Goal: Task Accomplishment & Management: Use online tool/utility

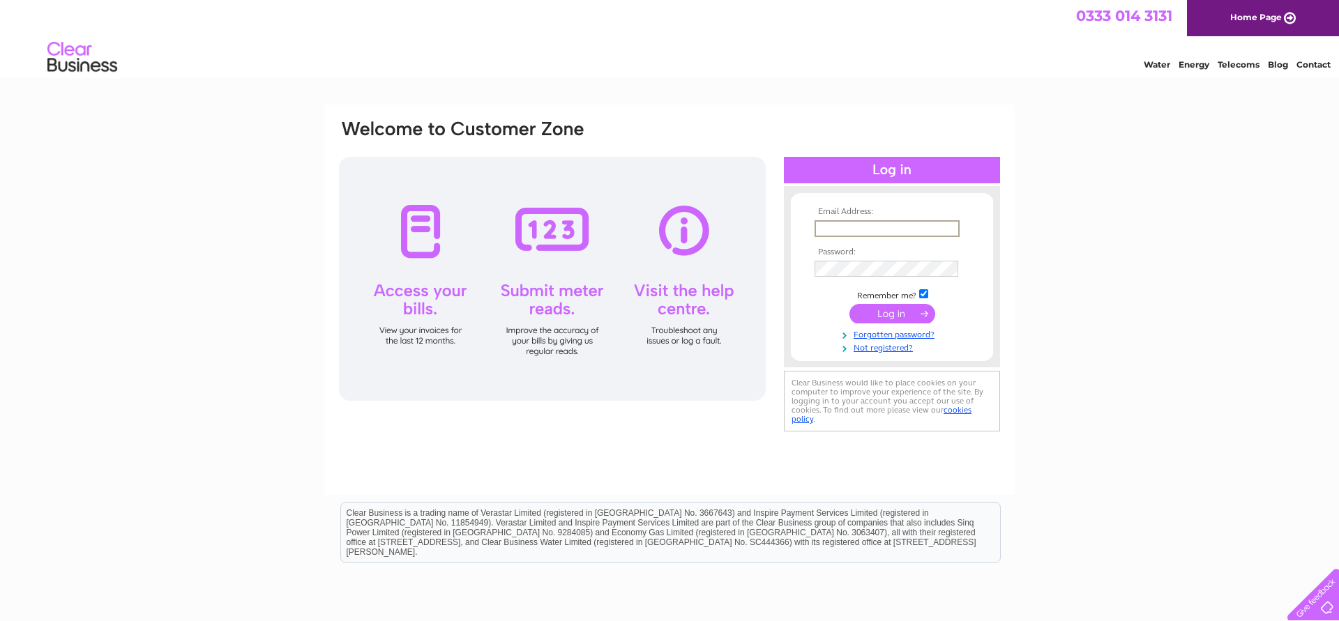
click at [837, 229] on input "text" at bounding box center [886, 228] width 145 height 17
type input "[EMAIL_ADDRESS][DOMAIN_NAME]"
click at [879, 314] on input "submit" at bounding box center [892, 313] width 86 height 20
click at [674, 284] on div at bounding box center [552, 279] width 427 height 244
click at [684, 236] on div at bounding box center [552, 279] width 427 height 244
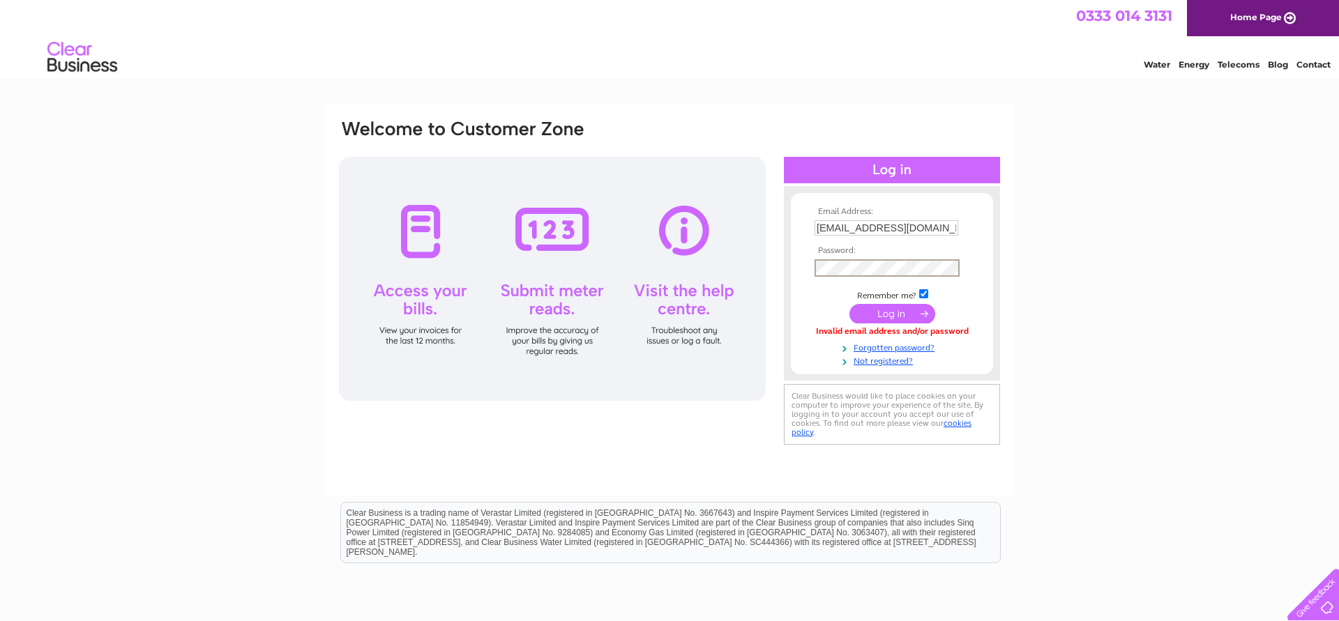
click at [893, 309] on input "submit" at bounding box center [892, 314] width 86 height 20
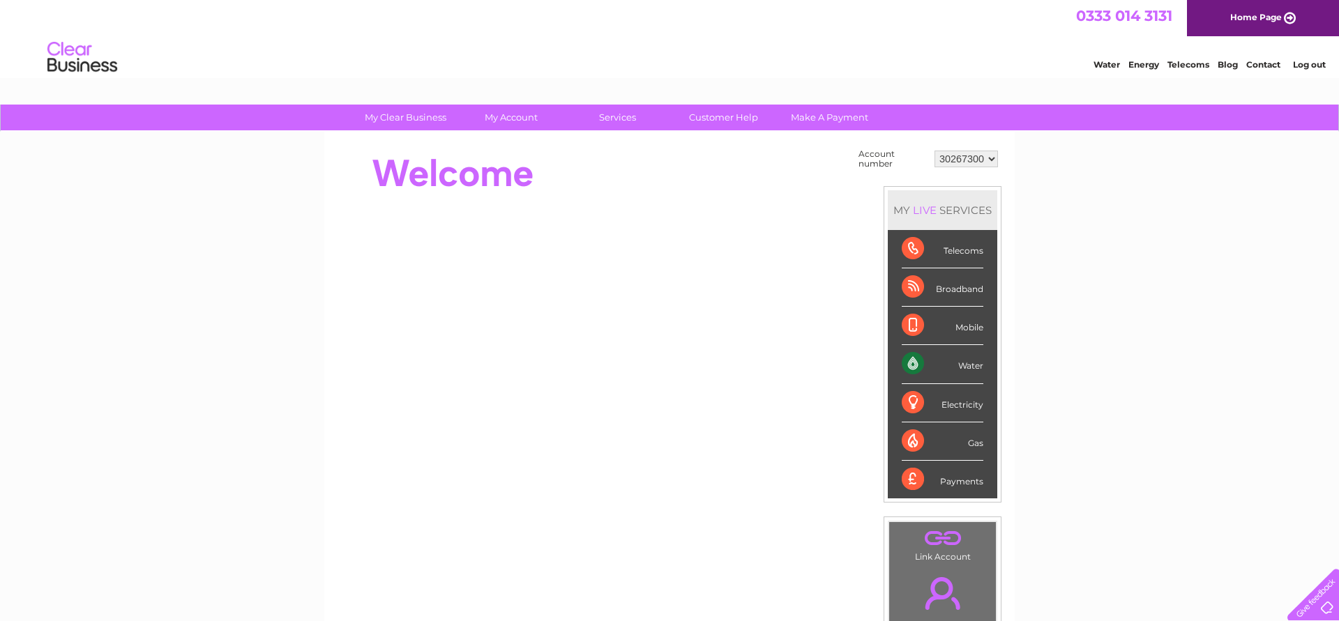
click at [918, 362] on div "Water" at bounding box center [942, 364] width 82 height 38
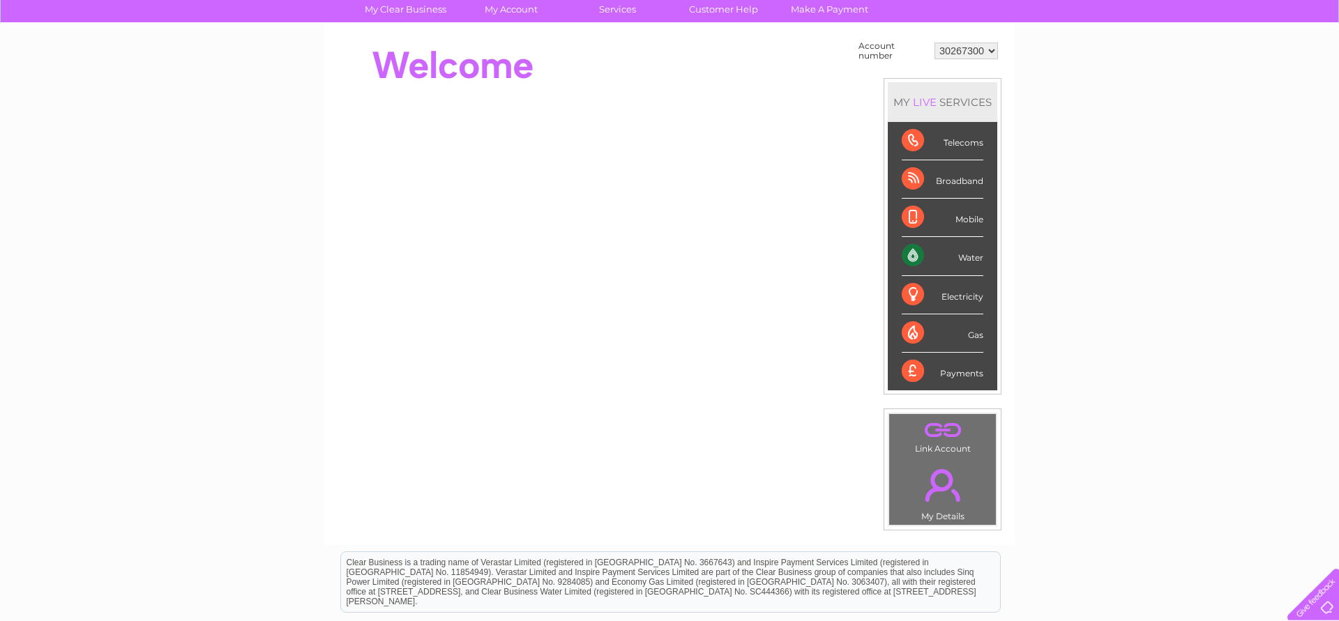
scroll to position [67, 0]
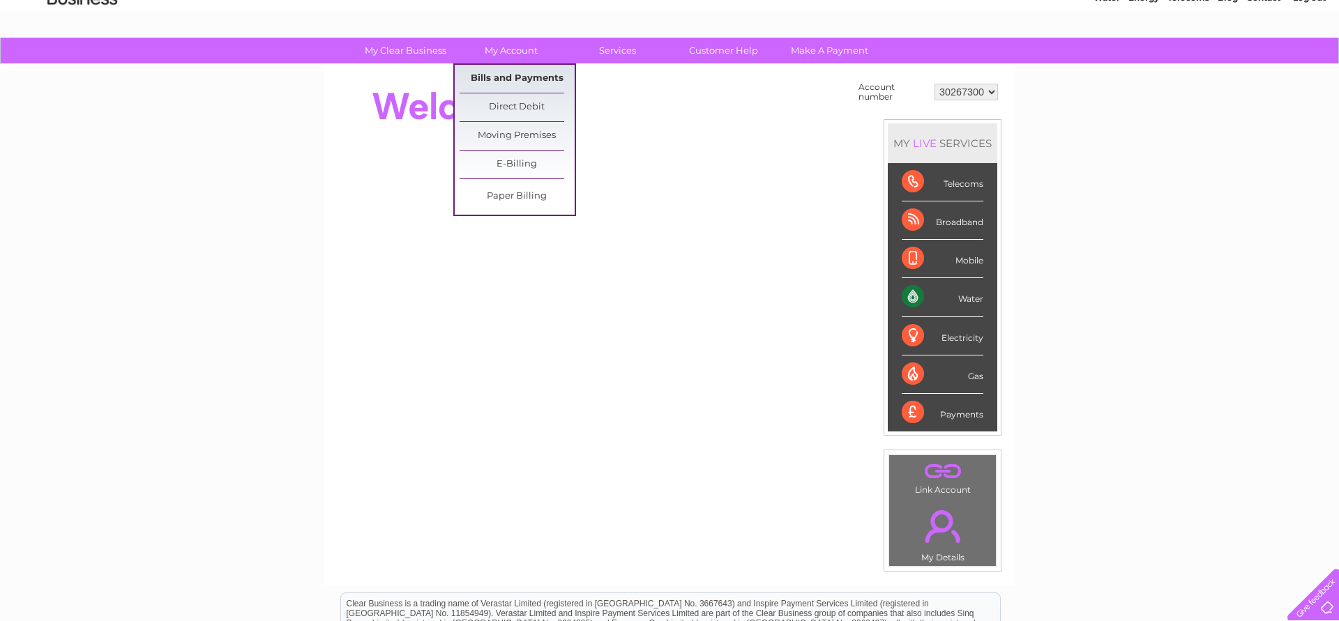
click at [517, 84] on link "Bills and Payments" at bounding box center [516, 79] width 115 height 28
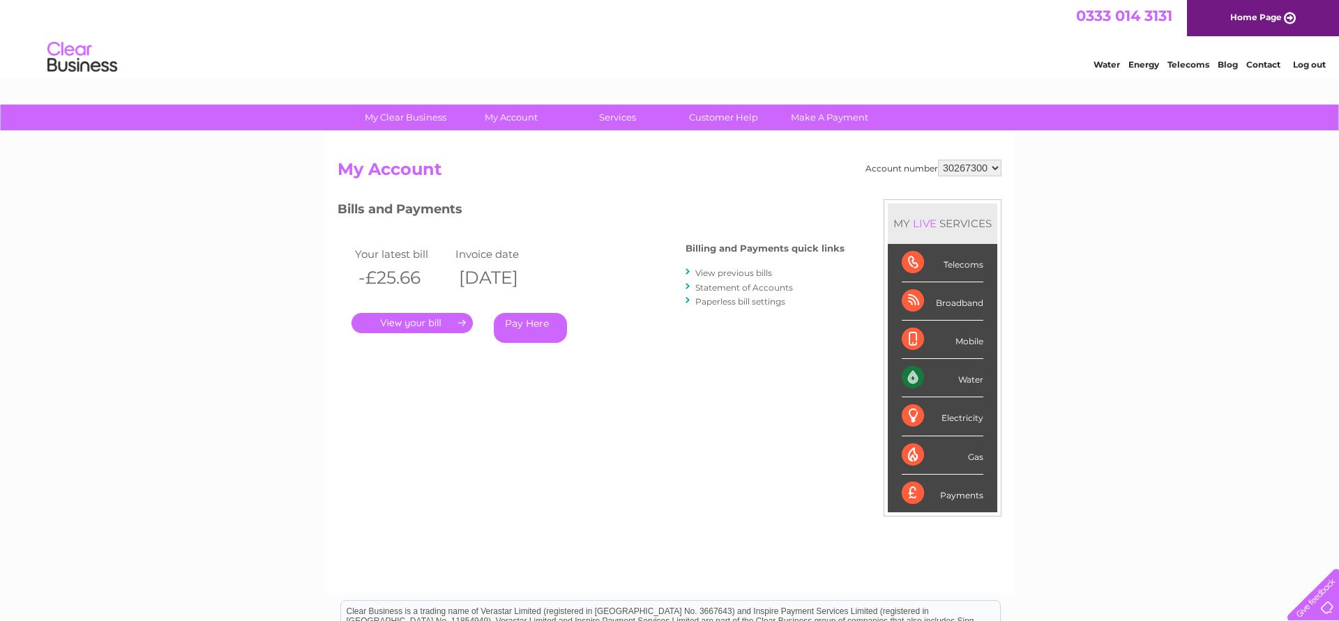
click at [434, 319] on link "." at bounding box center [411, 323] width 121 height 20
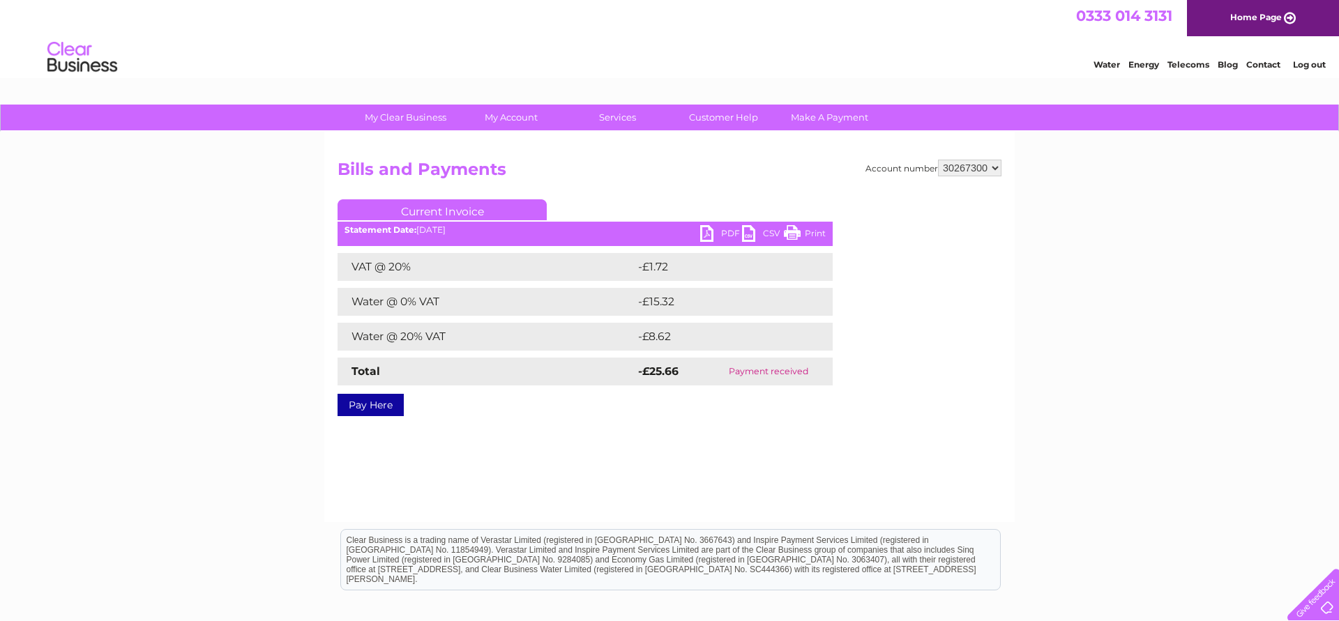
click at [708, 231] on link "PDF" at bounding box center [721, 235] width 42 height 20
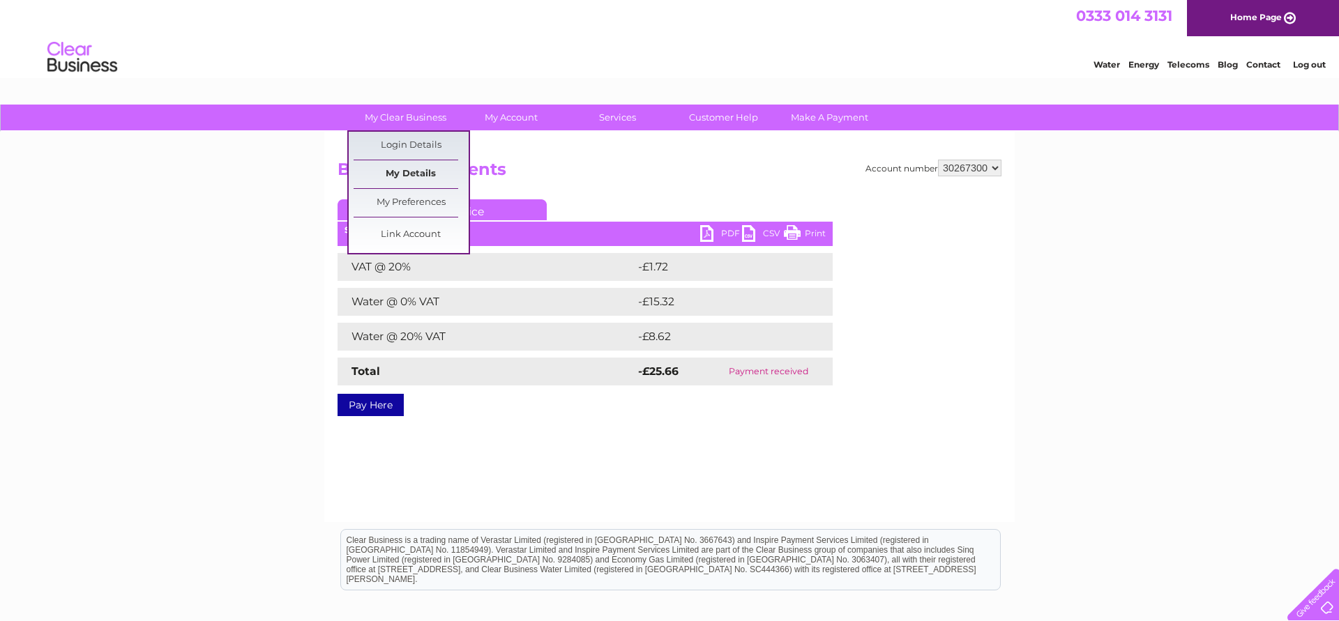
click at [395, 179] on link "My Details" at bounding box center [410, 174] width 115 height 28
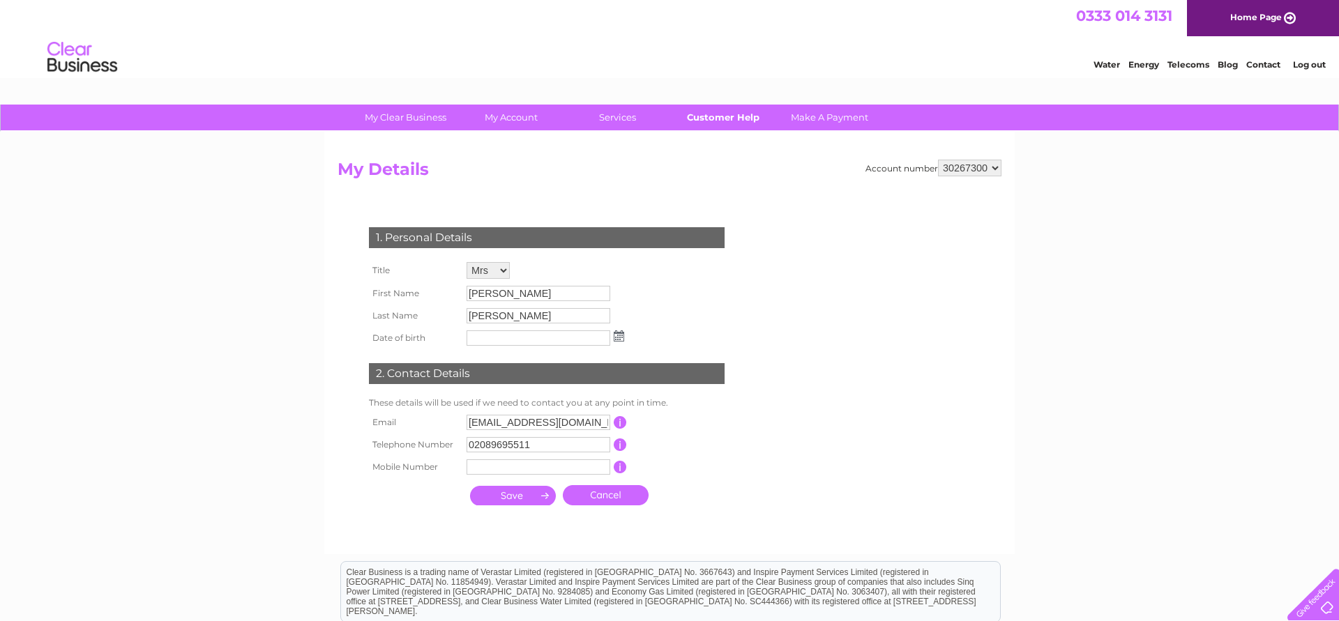
click at [730, 123] on link "Customer Help" at bounding box center [723, 118] width 115 height 26
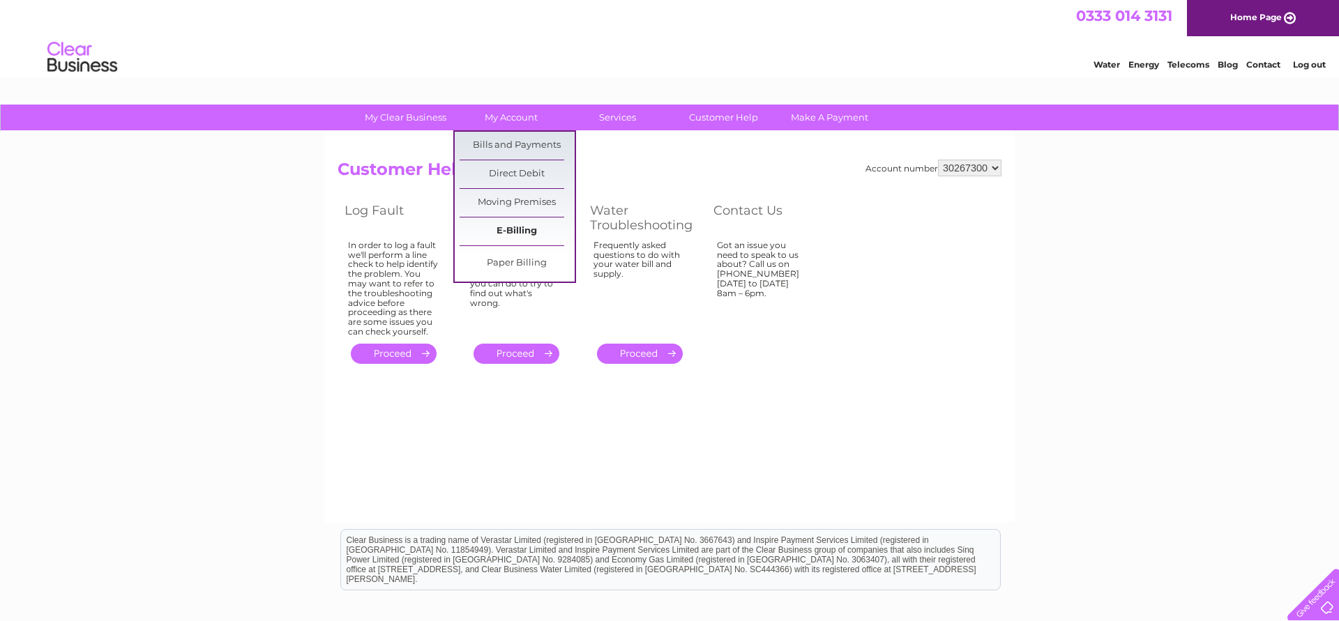
click at [515, 232] on link "E-Billing" at bounding box center [516, 232] width 115 height 28
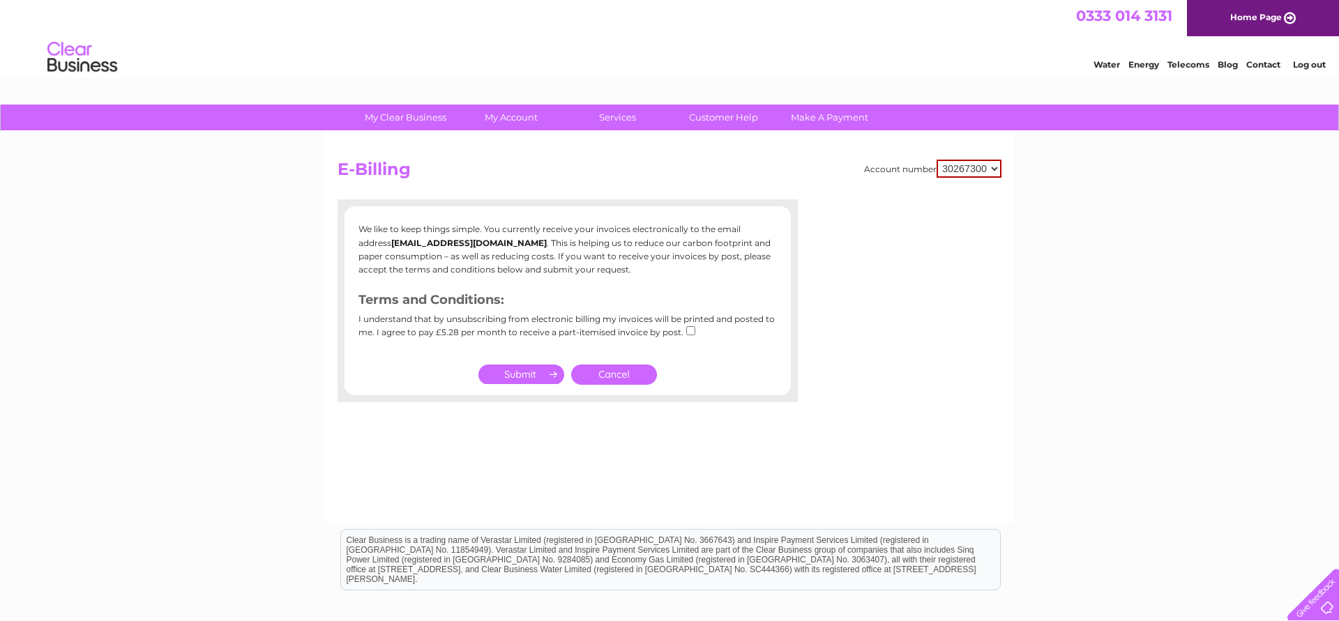
click at [936, 160] on select "30267300" at bounding box center [968, 169] width 65 height 18
click at [998, 170] on select "30267300" at bounding box center [968, 169] width 65 height 18
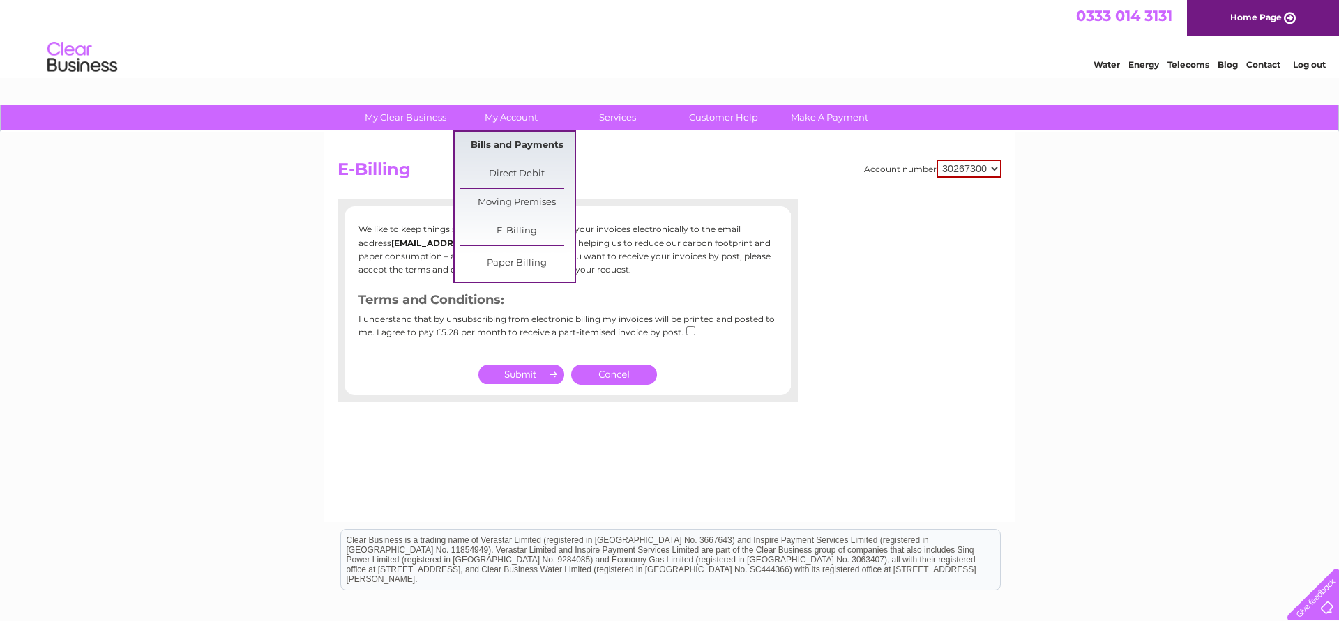
click at [528, 144] on link "Bills and Payments" at bounding box center [516, 146] width 115 height 28
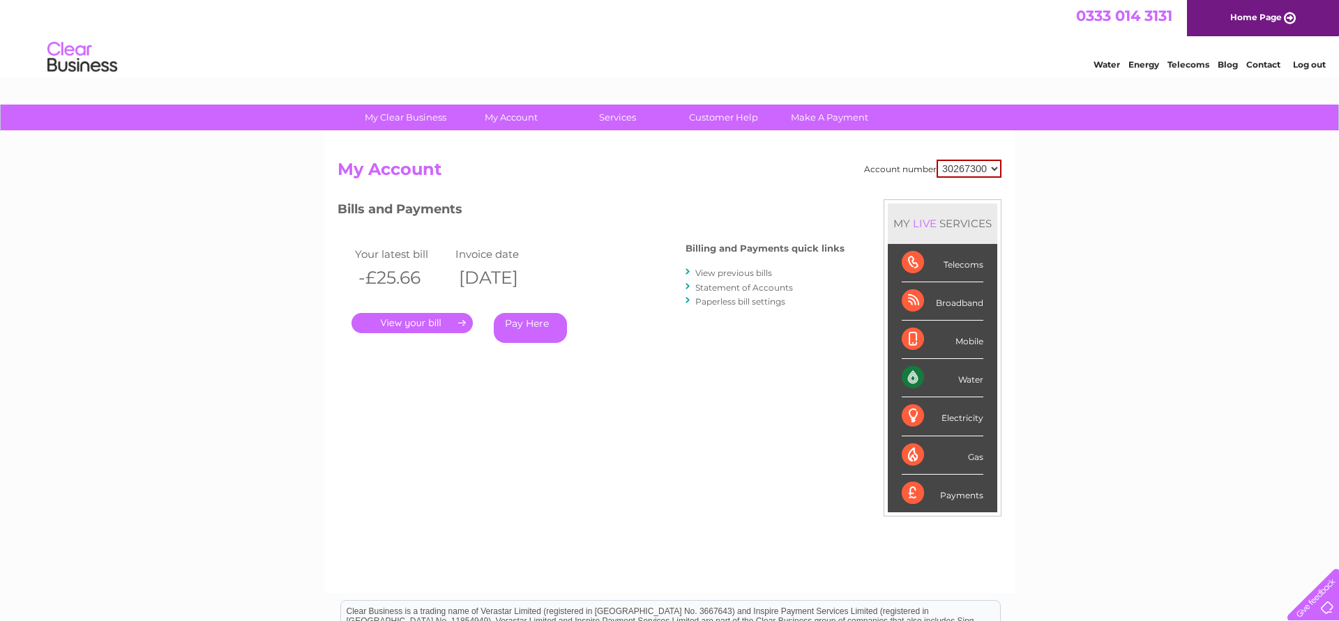
click at [744, 288] on link "Statement of Accounts" at bounding box center [744, 287] width 98 height 10
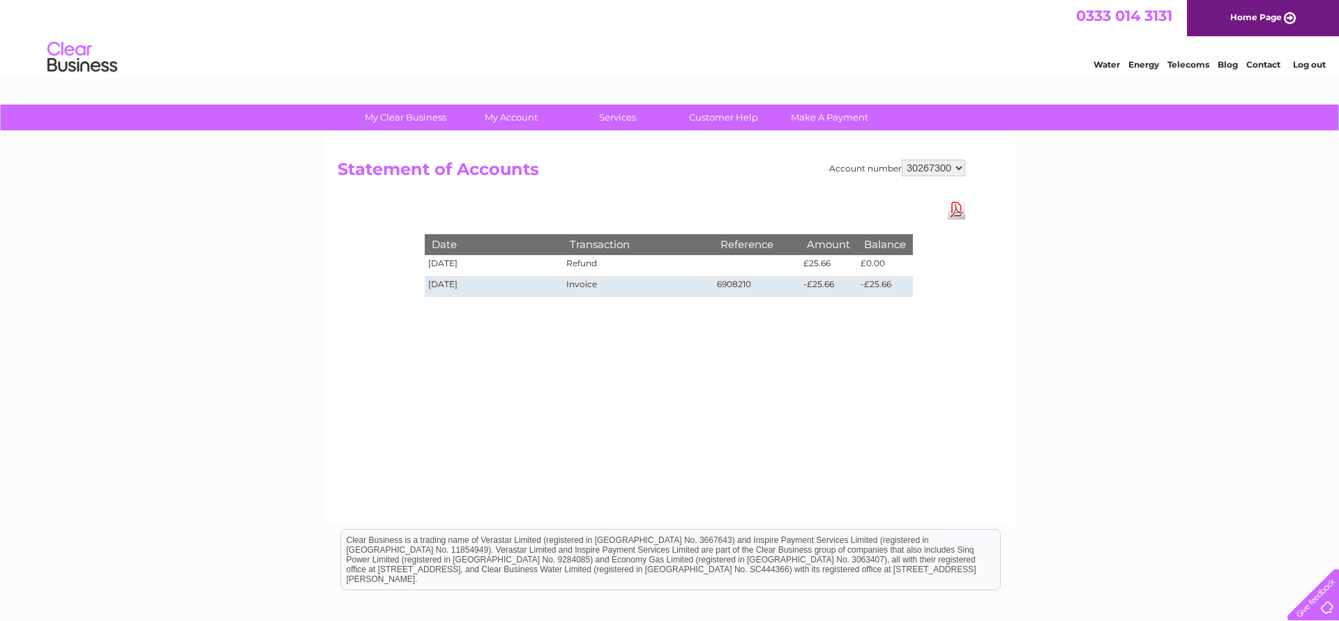
click at [959, 214] on link "Download Pdf" at bounding box center [956, 209] width 17 height 20
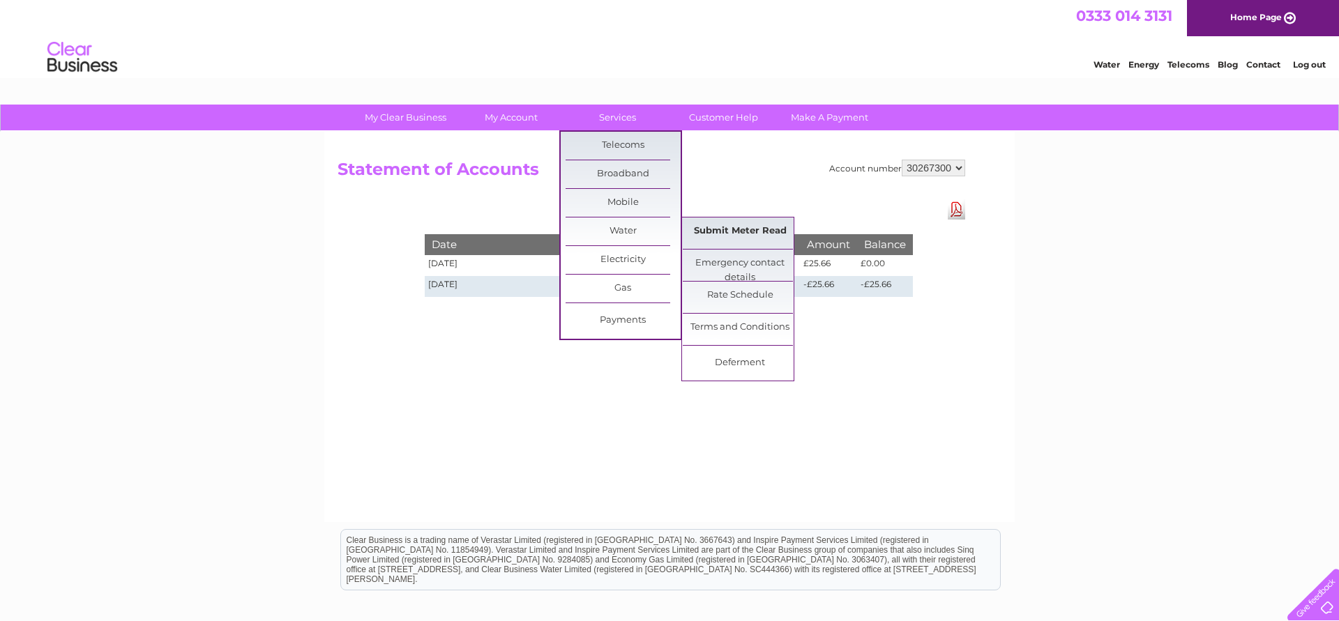
click at [706, 232] on link "Submit Meter Read" at bounding box center [740, 232] width 115 height 28
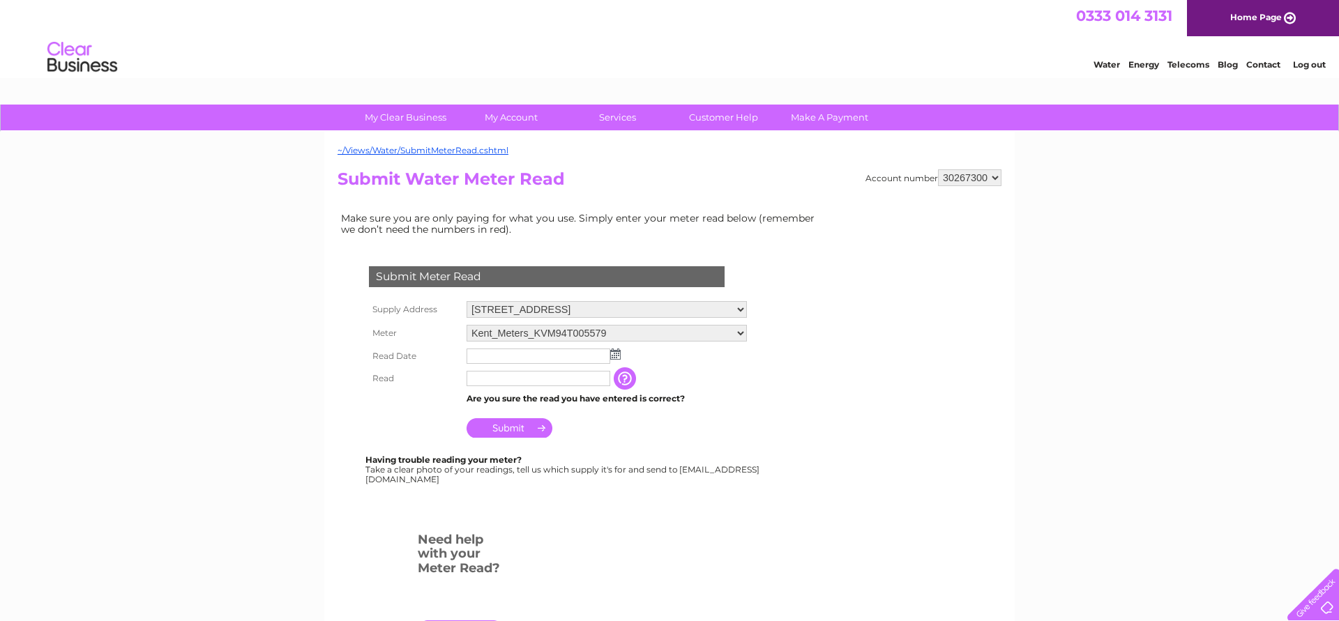
click at [502, 363] on input "text" at bounding box center [538, 356] width 144 height 15
click at [507, 355] on input "text" at bounding box center [538, 356] width 144 height 15
click at [506, 381] on input "text" at bounding box center [538, 379] width 145 height 17
click at [512, 385] on input "00" at bounding box center [538, 378] width 144 height 15
type input "00946"
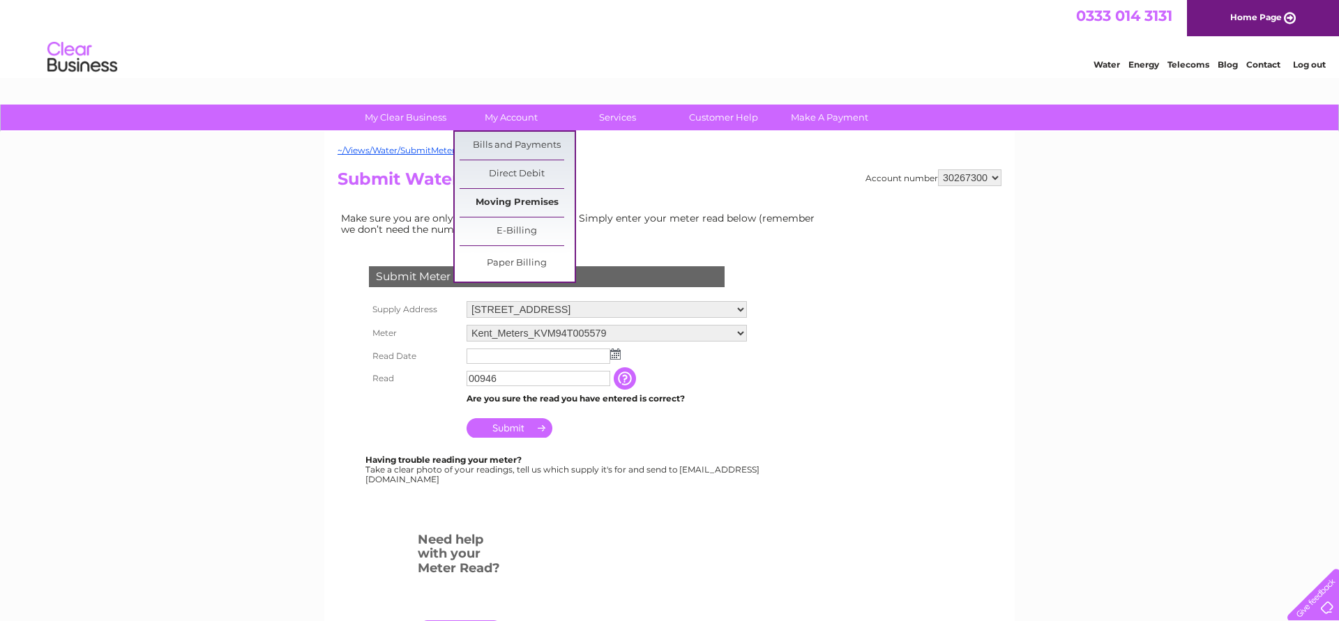
click at [526, 199] on link "Moving Premises" at bounding box center [516, 203] width 115 height 28
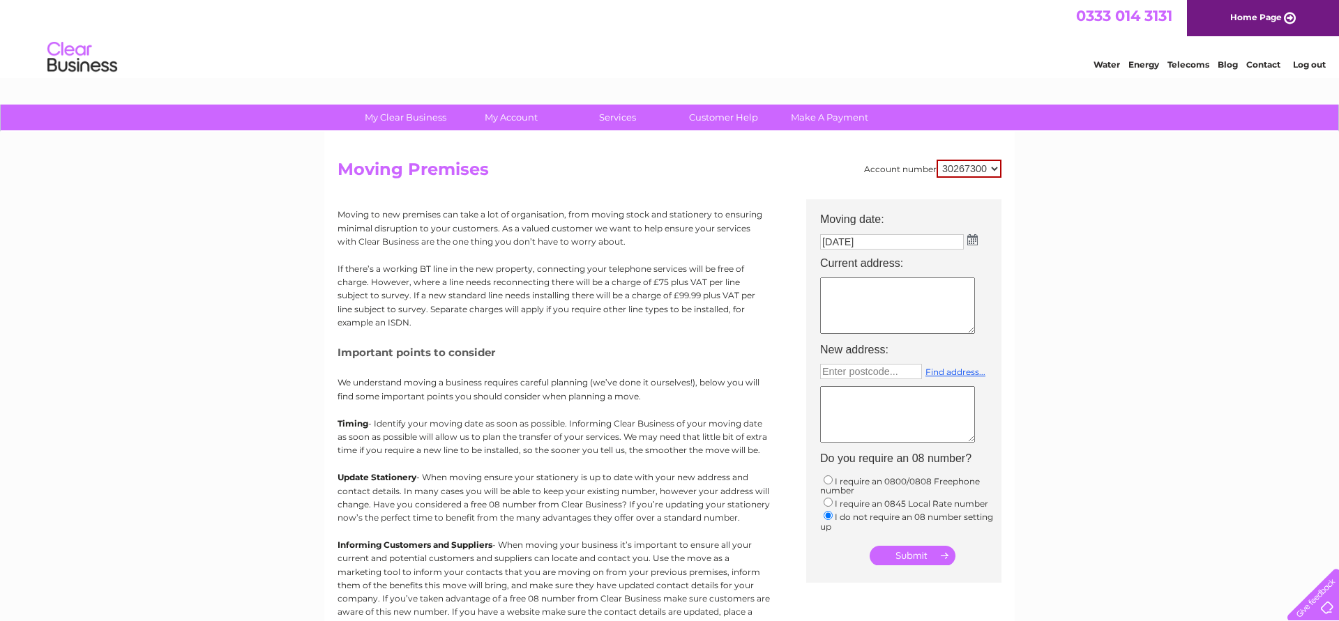
click at [1262, 68] on link "Contact" at bounding box center [1263, 64] width 34 height 10
